Goal: Complete application form

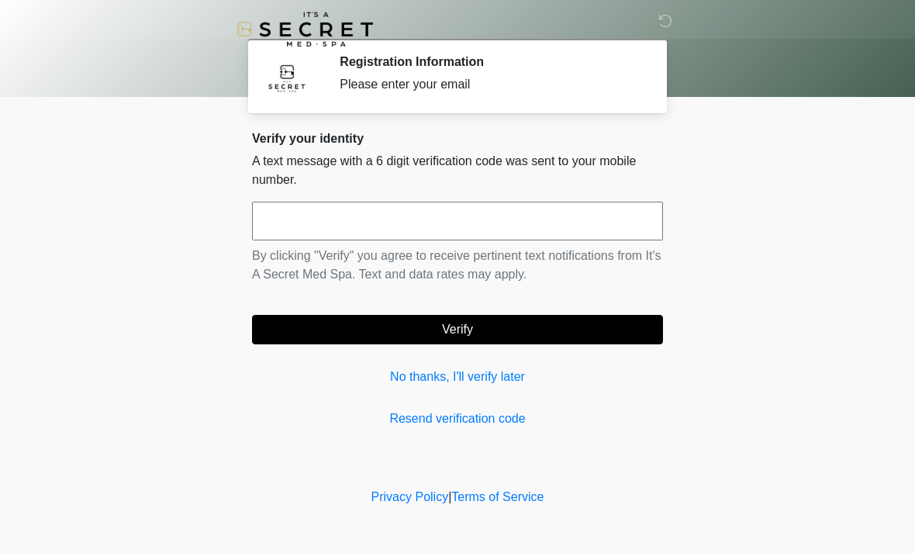
click at [538, 230] on input "text" at bounding box center [457, 221] width 411 height 39
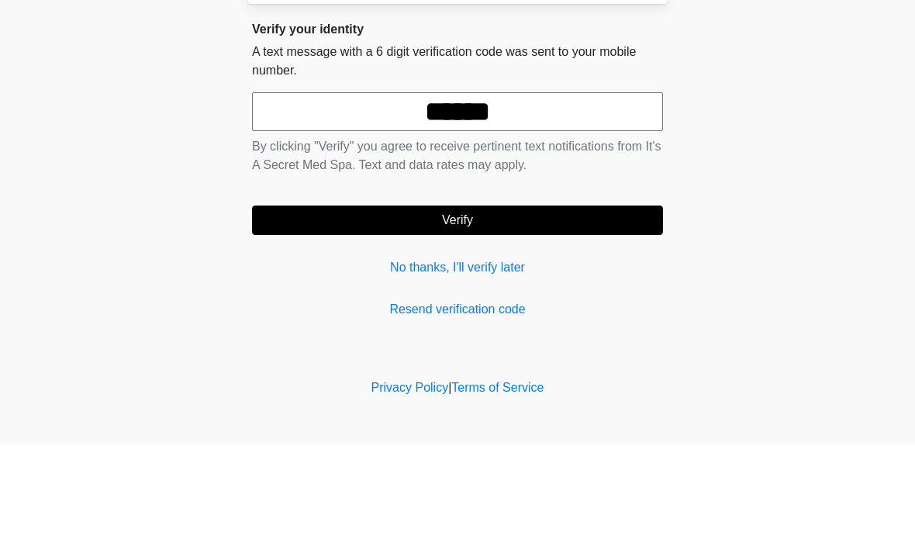
type input "******"
click at [781, 160] on body "‎ ‎ Registration Information Please enter your email Please connect to Wi-Fi no…" at bounding box center [457, 276] width 915 height 553
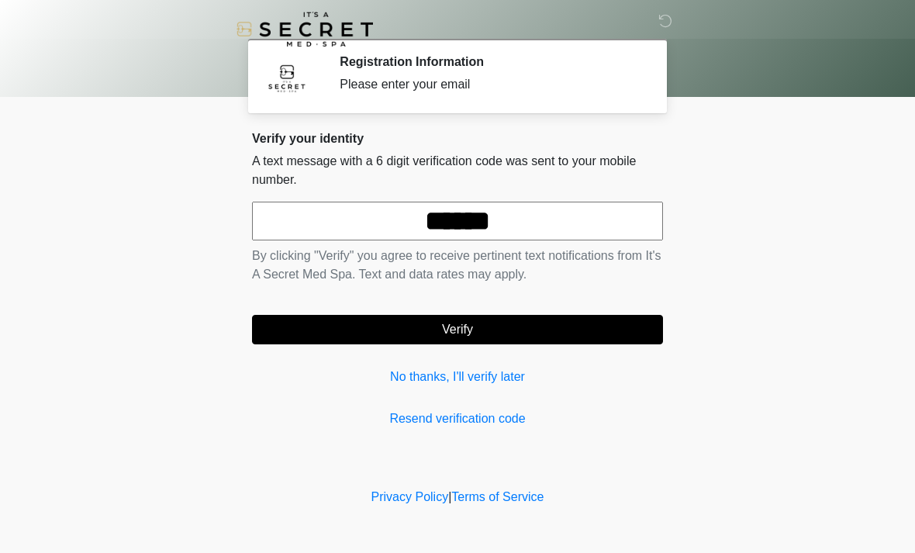
click at [498, 324] on button "Verify" at bounding box center [457, 329] width 411 height 29
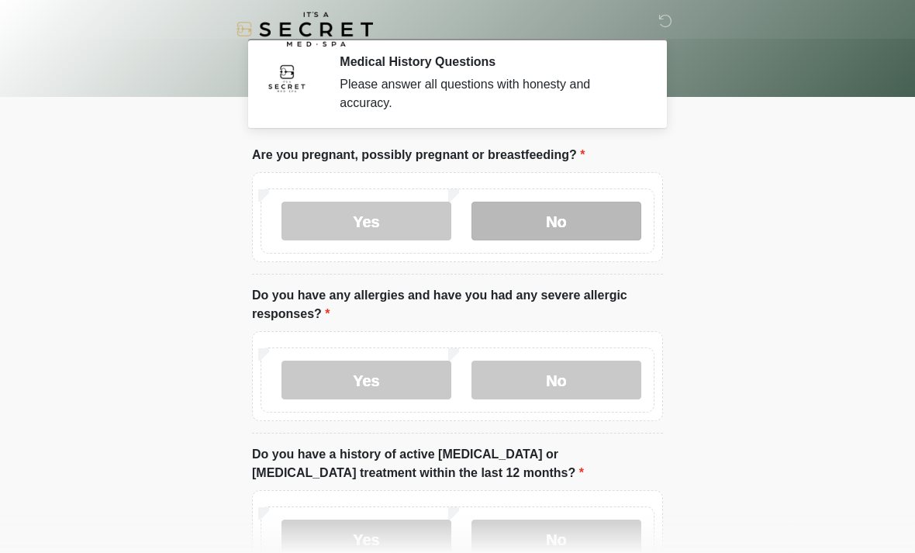
click at [581, 222] on label "No" at bounding box center [556, 221] width 170 height 39
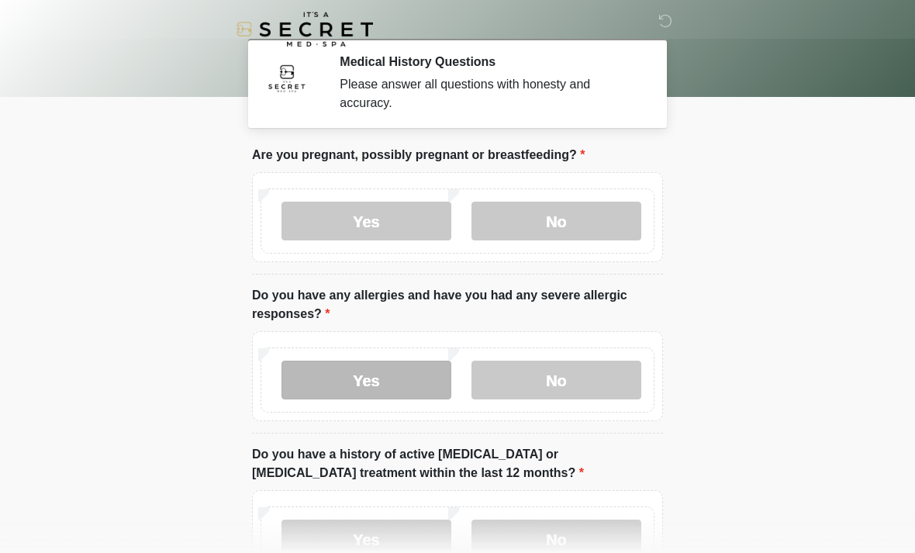
click at [395, 388] on label "Yes" at bounding box center [366, 379] width 170 height 39
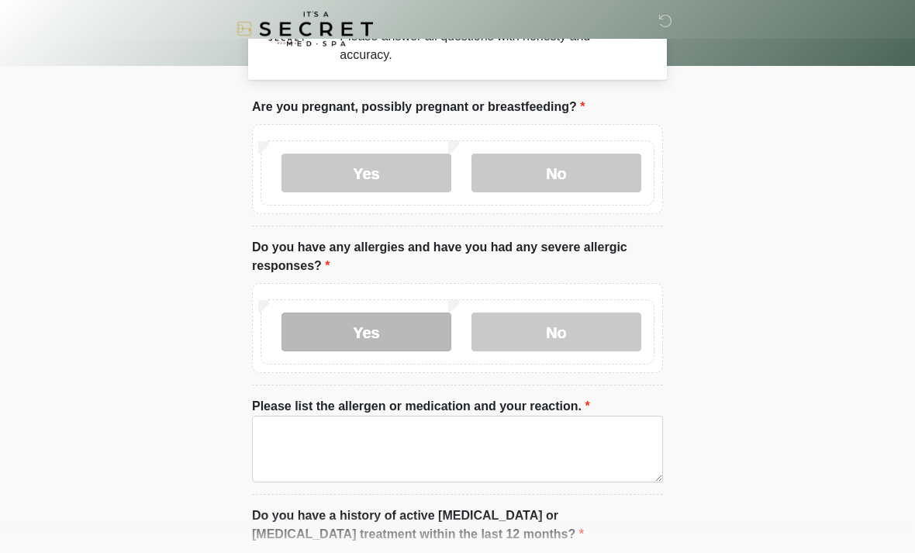
scroll to position [54, 0]
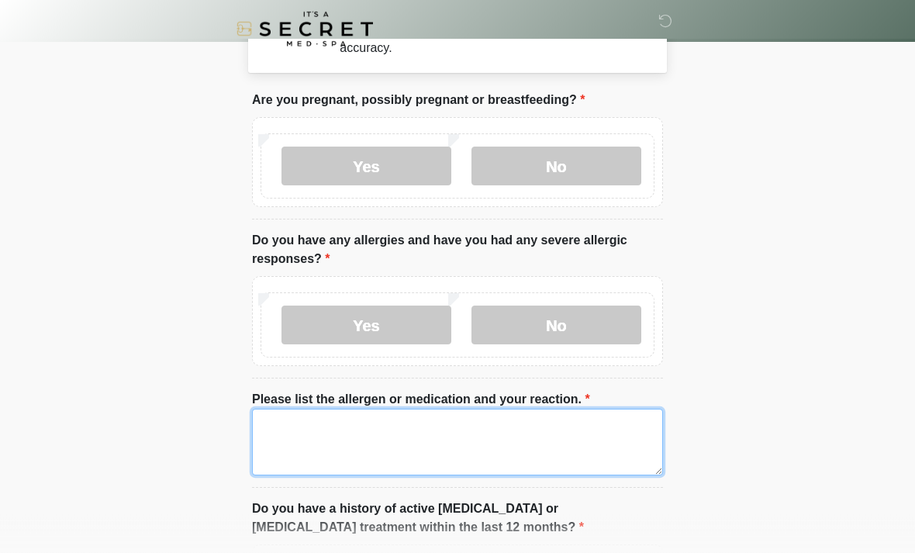
click at [574, 433] on textarea "Please list the allergen or medication and your reaction." at bounding box center [457, 442] width 411 height 67
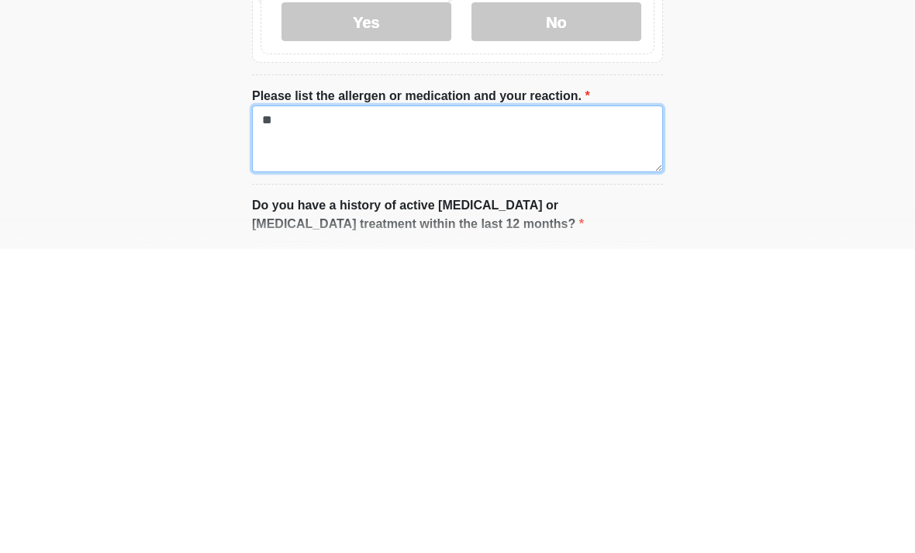
type textarea "*"
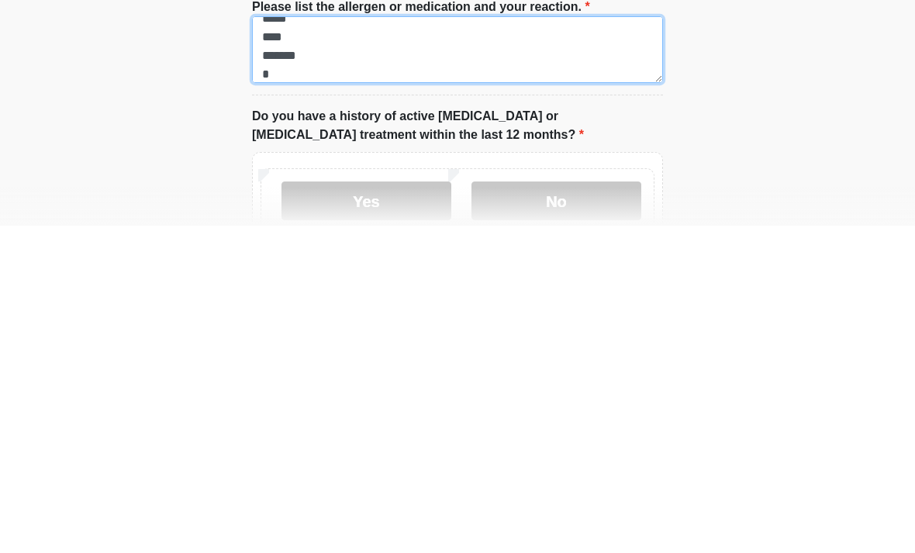
scroll to position [31, 0]
type textarea "***** ***** **** ******* ********"
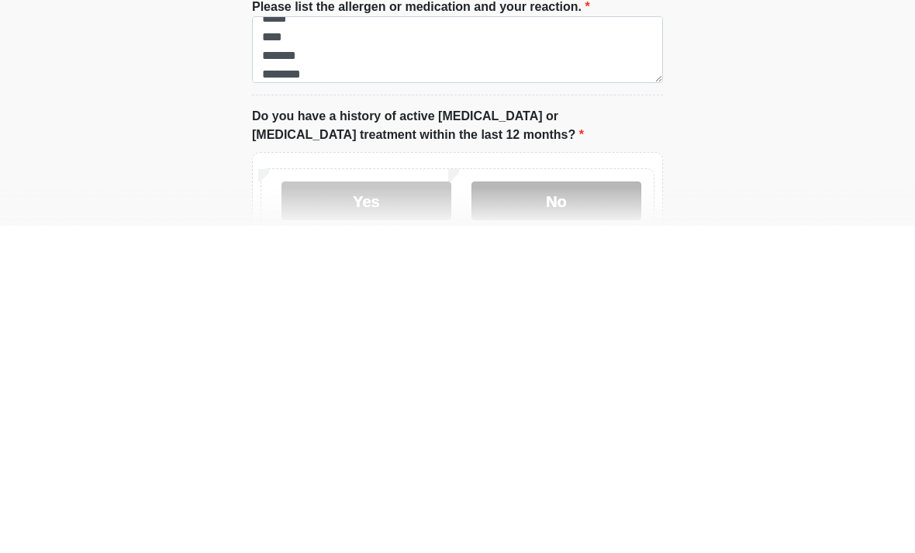
click at [596, 508] on label "No" at bounding box center [556, 527] width 170 height 39
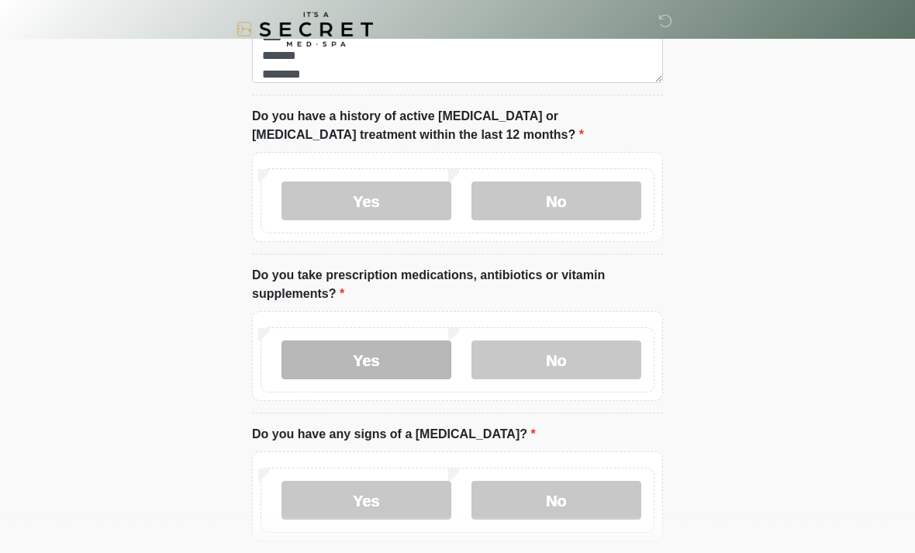
click at [385, 355] on label "Yes" at bounding box center [366, 359] width 170 height 39
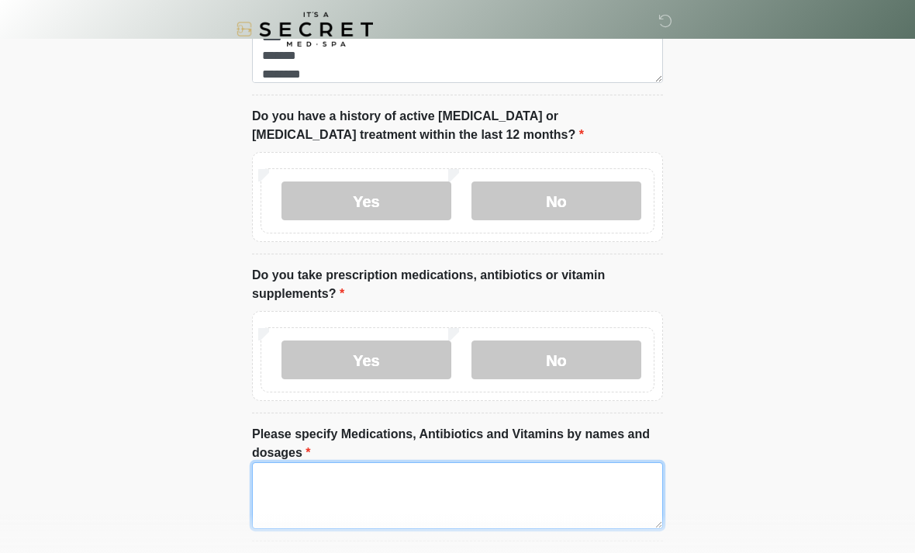
click at [457, 474] on textarea "Please specify Medications, Antibiotics and Vitamins by names and dosages" at bounding box center [457, 495] width 411 height 67
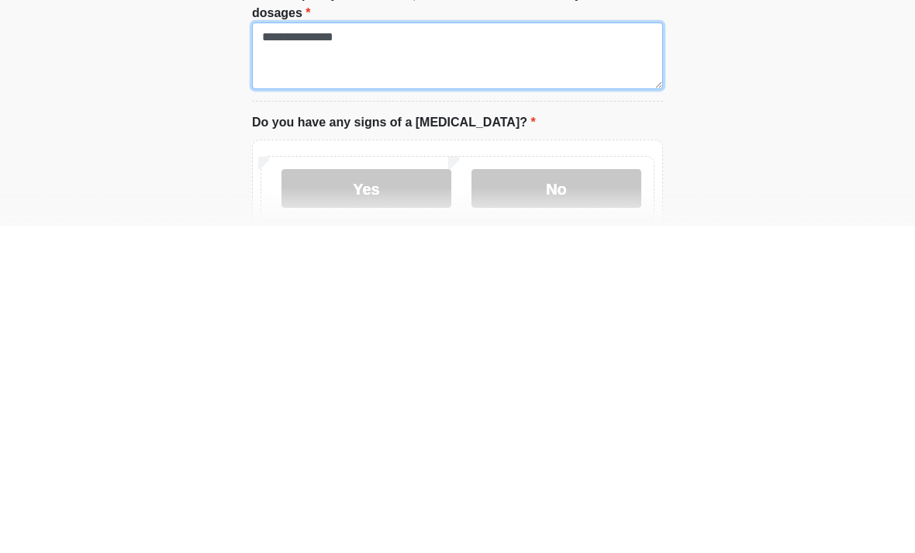
scroll to position [561, 0]
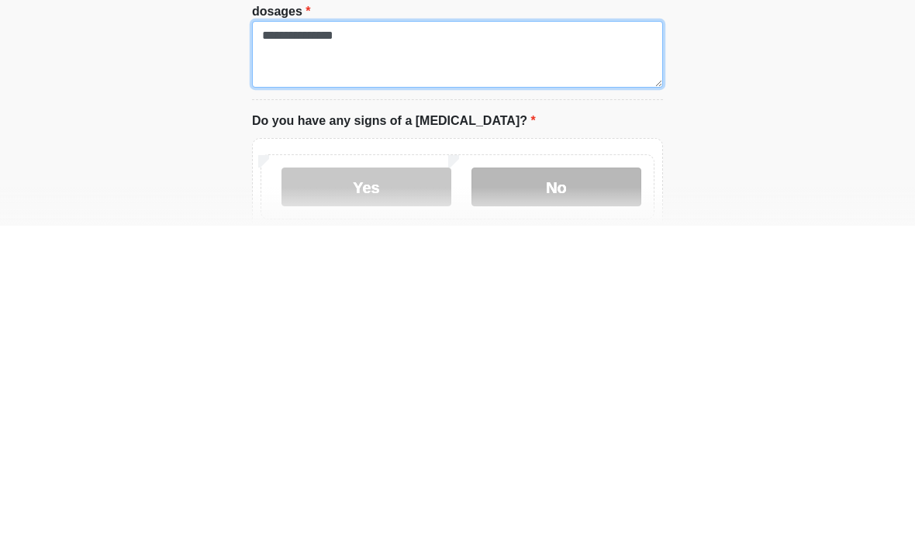
type textarea "**********"
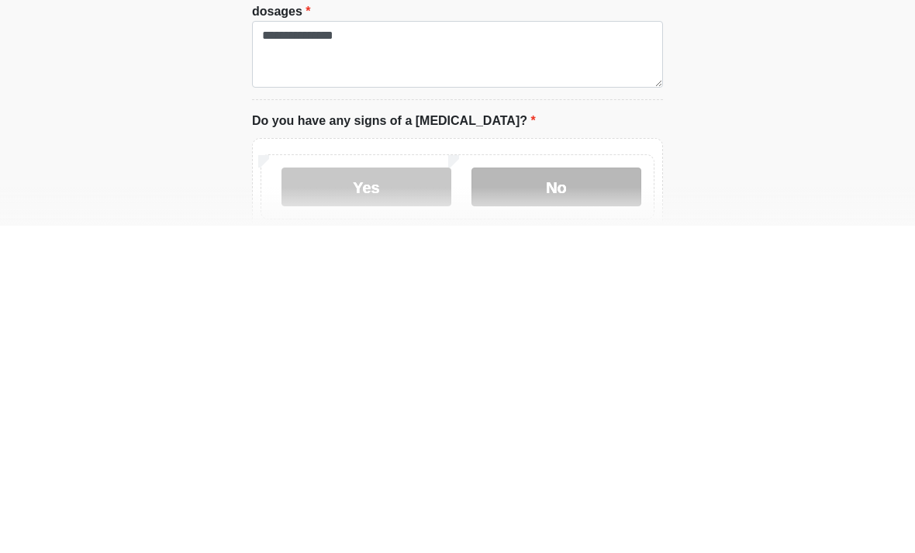
click at [579, 495] on label "No" at bounding box center [556, 514] width 170 height 39
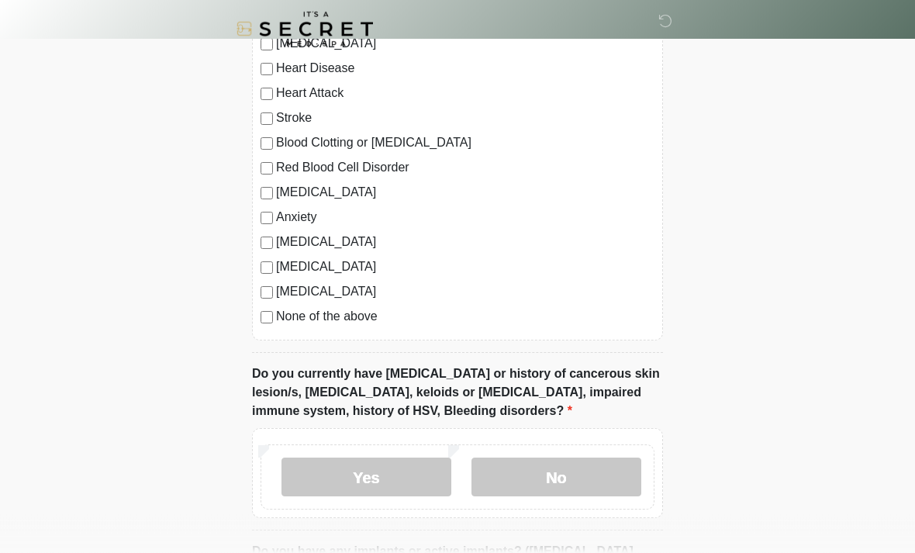
scroll to position [1164, 0]
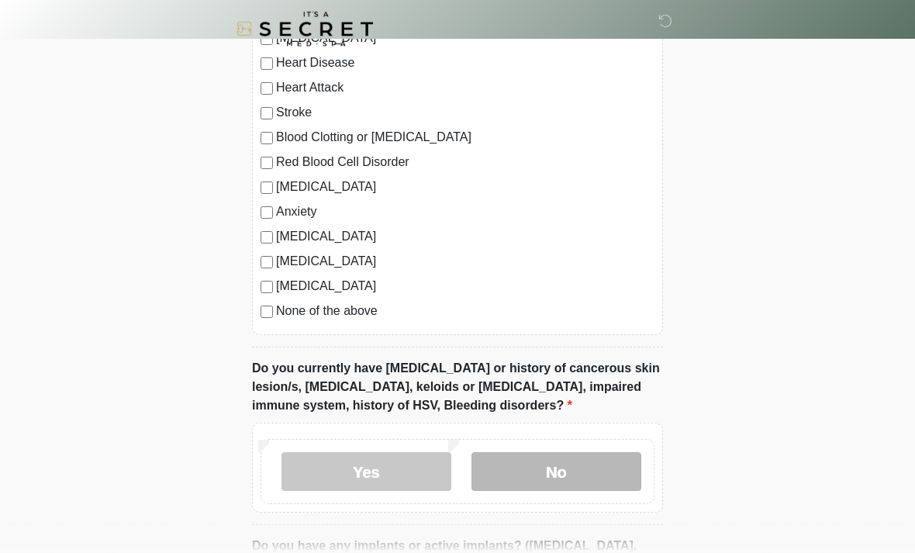
click at [570, 469] on label "No" at bounding box center [556, 472] width 170 height 39
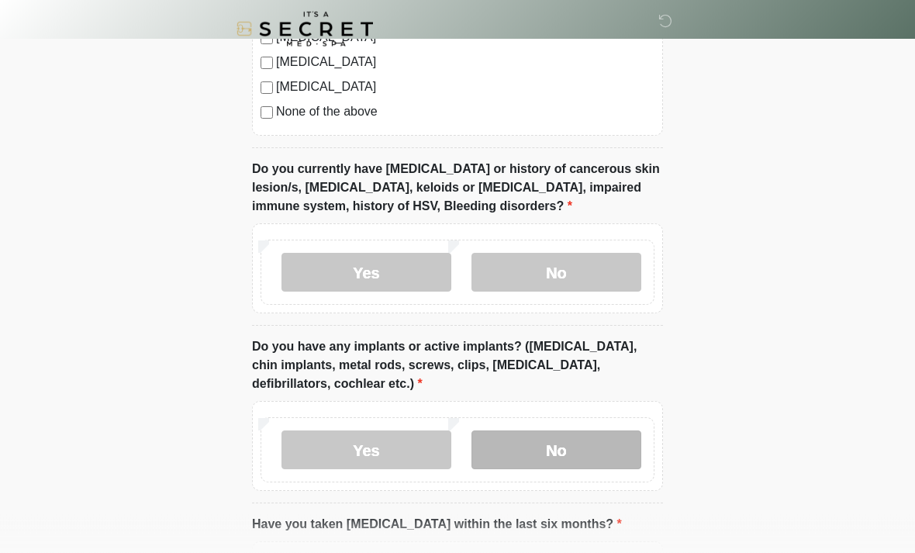
click at [592, 453] on label "No" at bounding box center [556, 450] width 170 height 39
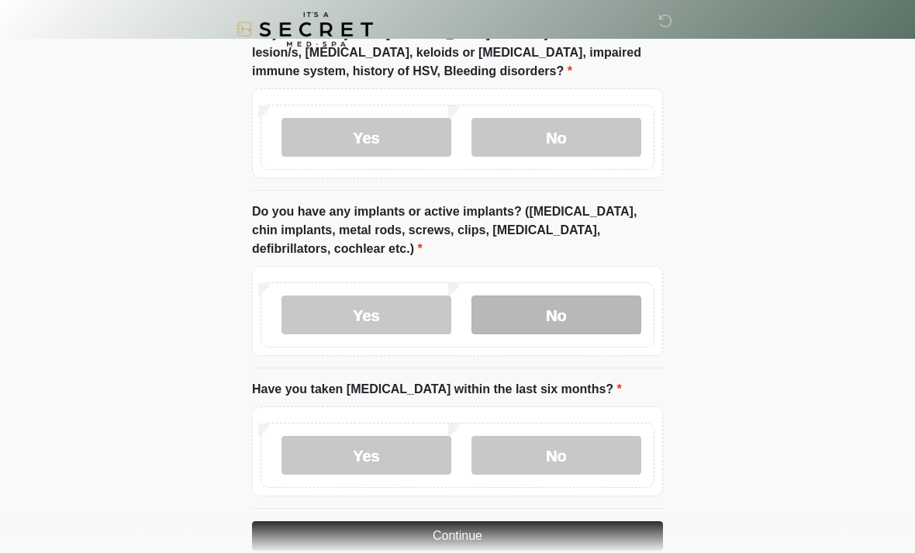
scroll to position [1527, 0]
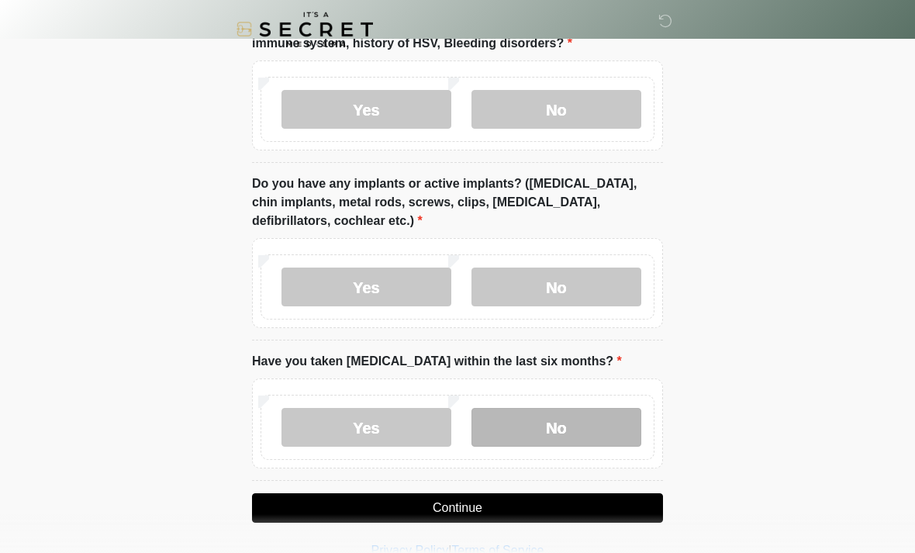
click at [568, 417] on label "No" at bounding box center [556, 427] width 170 height 39
click at [527, 498] on button "Continue" at bounding box center [457, 507] width 411 height 29
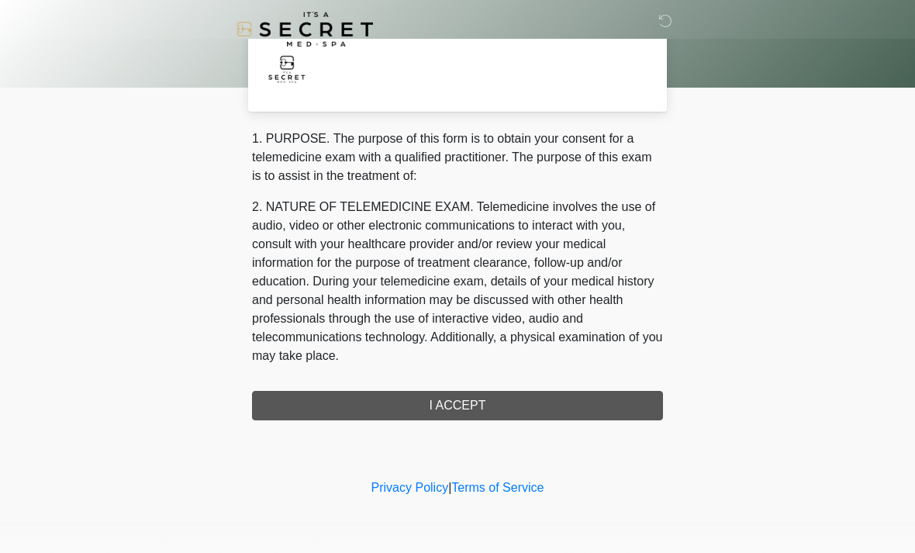
scroll to position [0, 0]
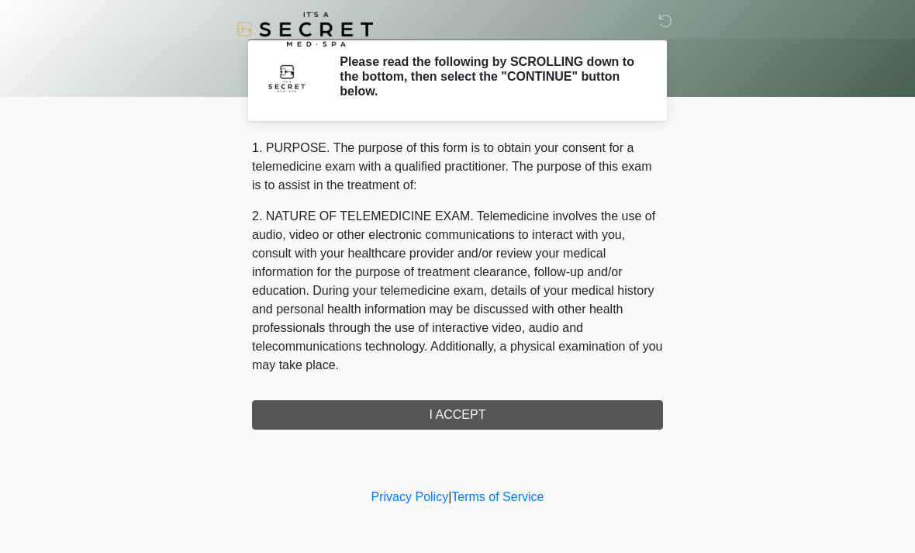
click at [493, 416] on div "1. PURPOSE. The purpose of this form is to obtain your consent for a telemedici…" at bounding box center [457, 284] width 411 height 291
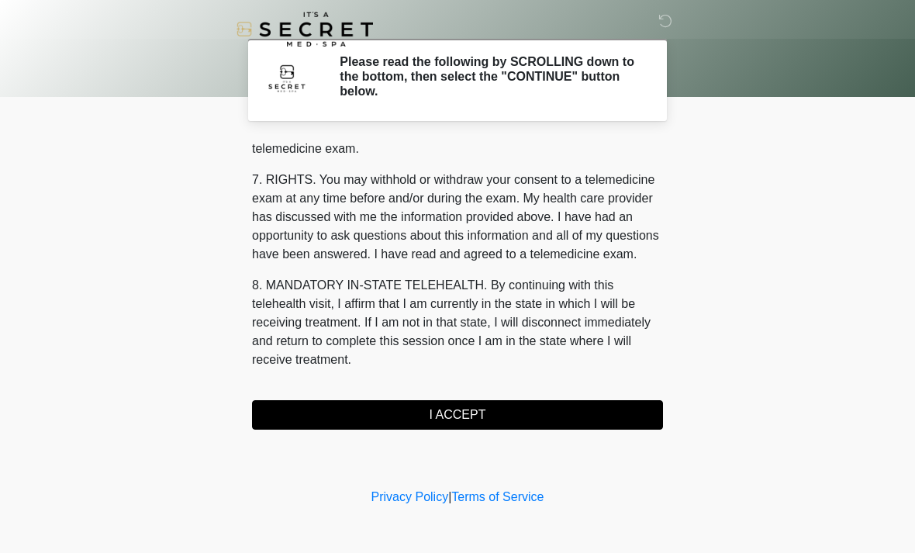
scroll to position [657, 0]
click at [507, 414] on button "I ACCEPT" at bounding box center [457, 414] width 411 height 29
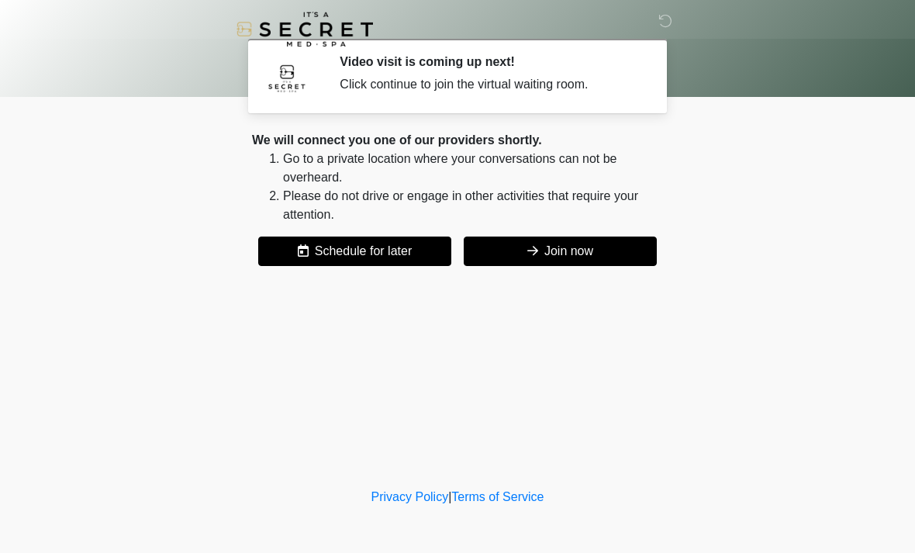
click at [564, 257] on button "Join now" at bounding box center [560, 250] width 193 height 29
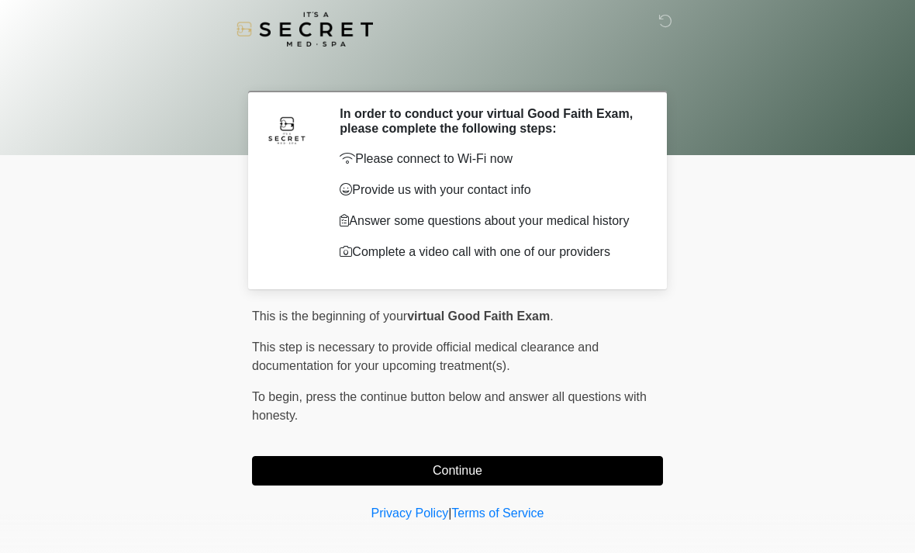
click at [576, 477] on button "Continue" at bounding box center [457, 470] width 411 height 29
